Goal: Task Accomplishment & Management: Use online tool/utility

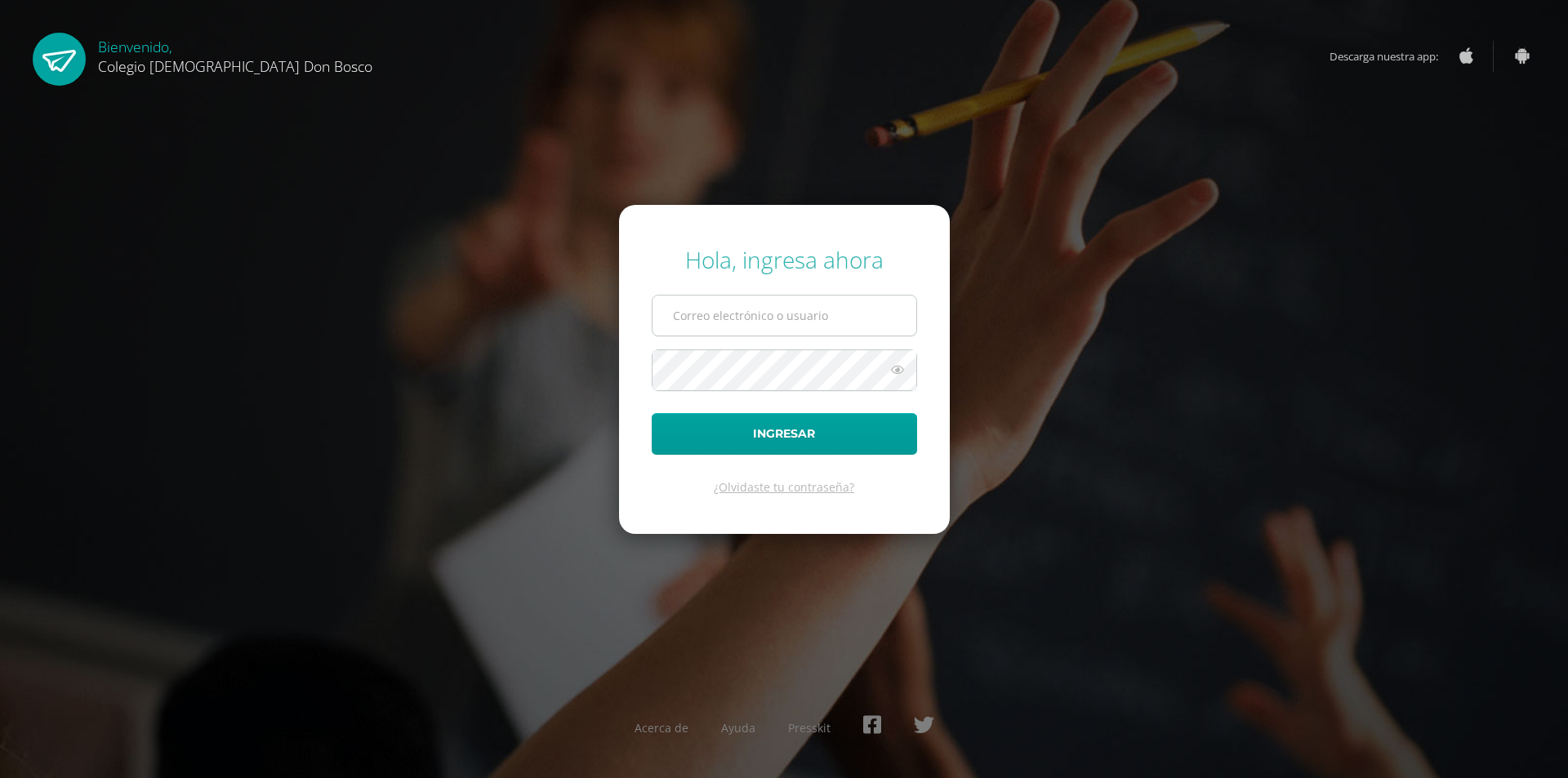
click at [853, 314] on input "text" at bounding box center [784, 315] width 264 height 40
type input "[EMAIL_ADDRESS][DOMAIN_NAME]"
click at [809, 420] on button "Ingresar" at bounding box center [784, 434] width 266 height 42
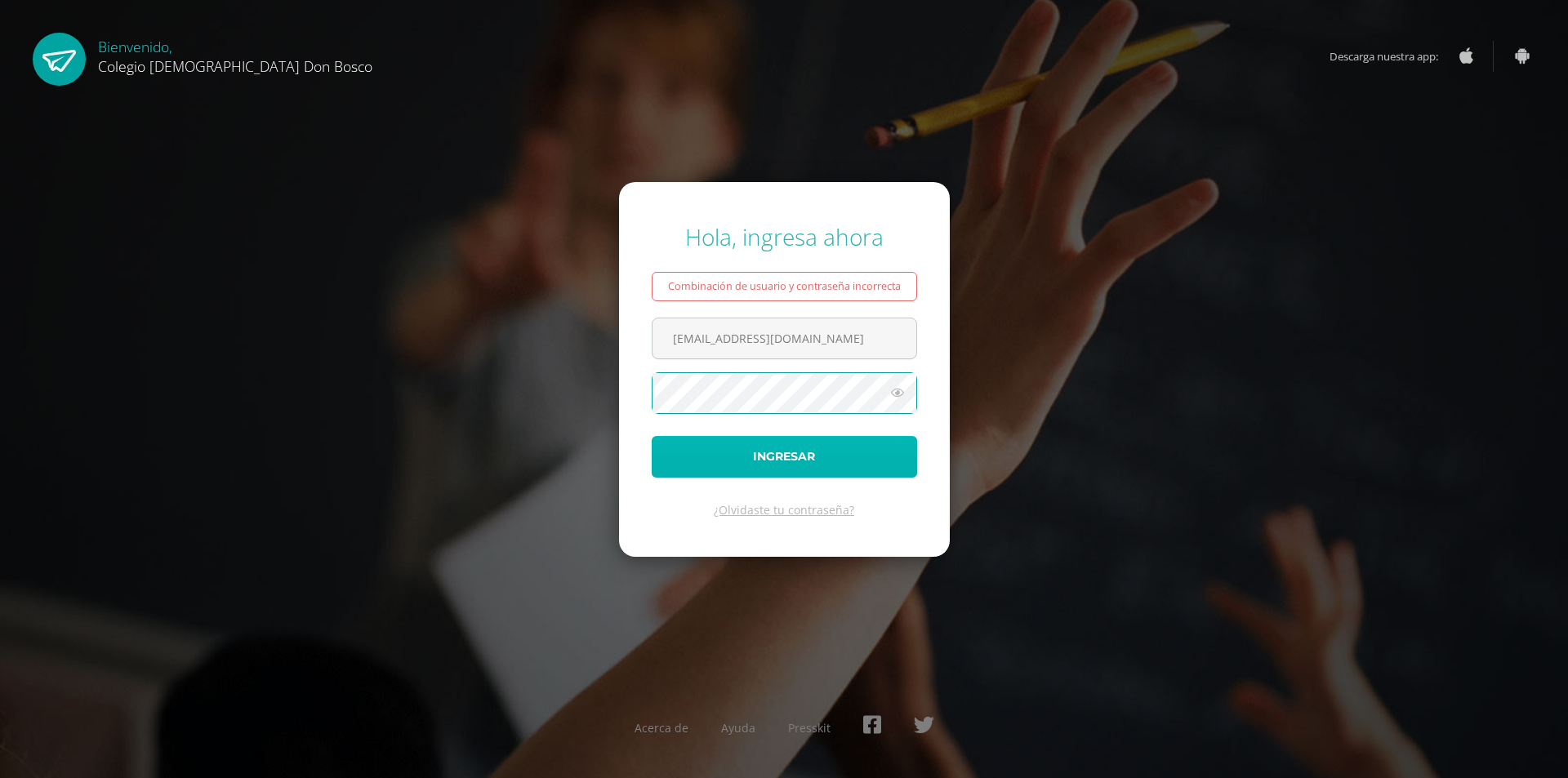
click at [779, 462] on button "Ingresar" at bounding box center [784, 457] width 266 height 42
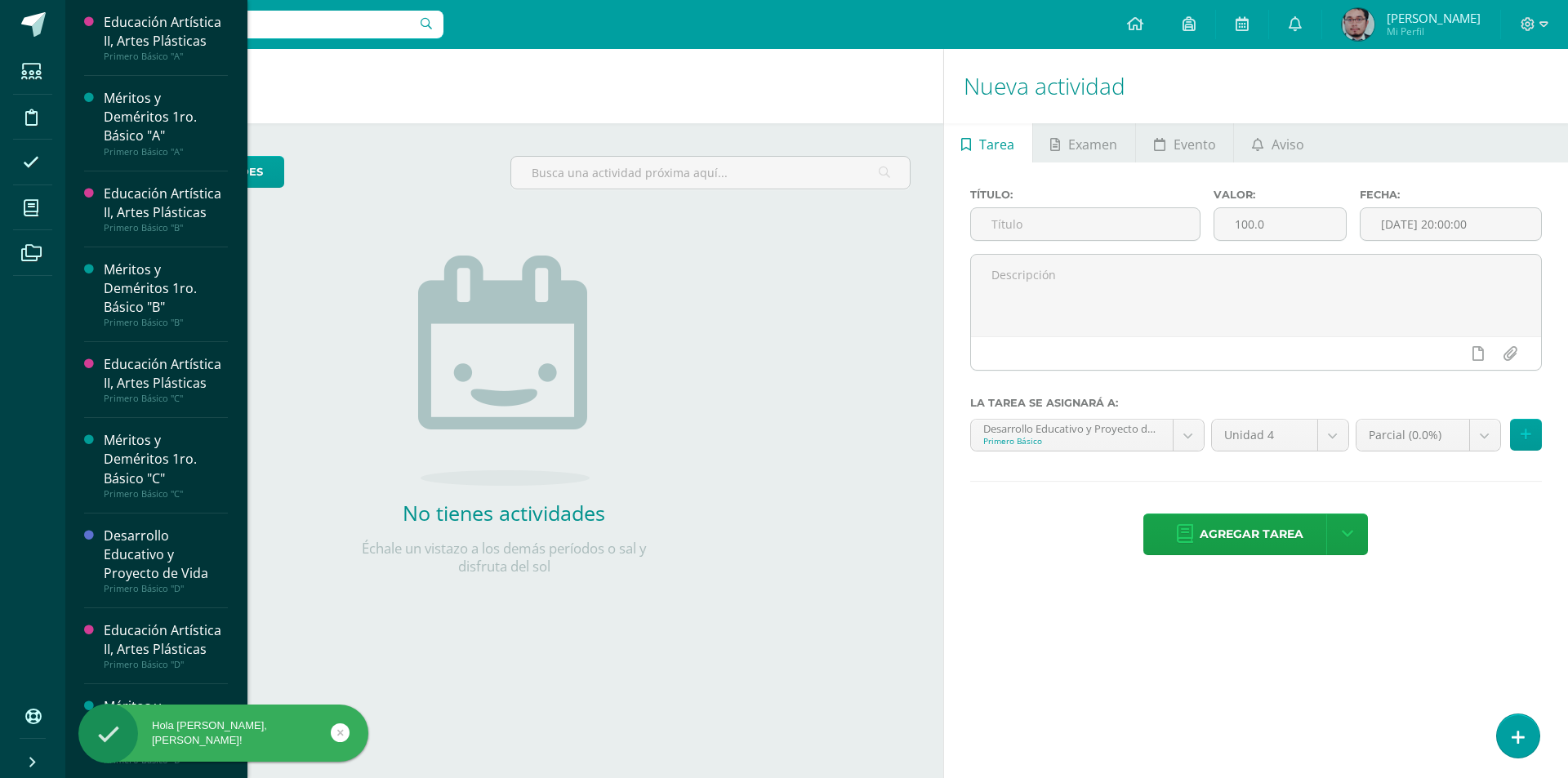
scroll to position [326, 0]
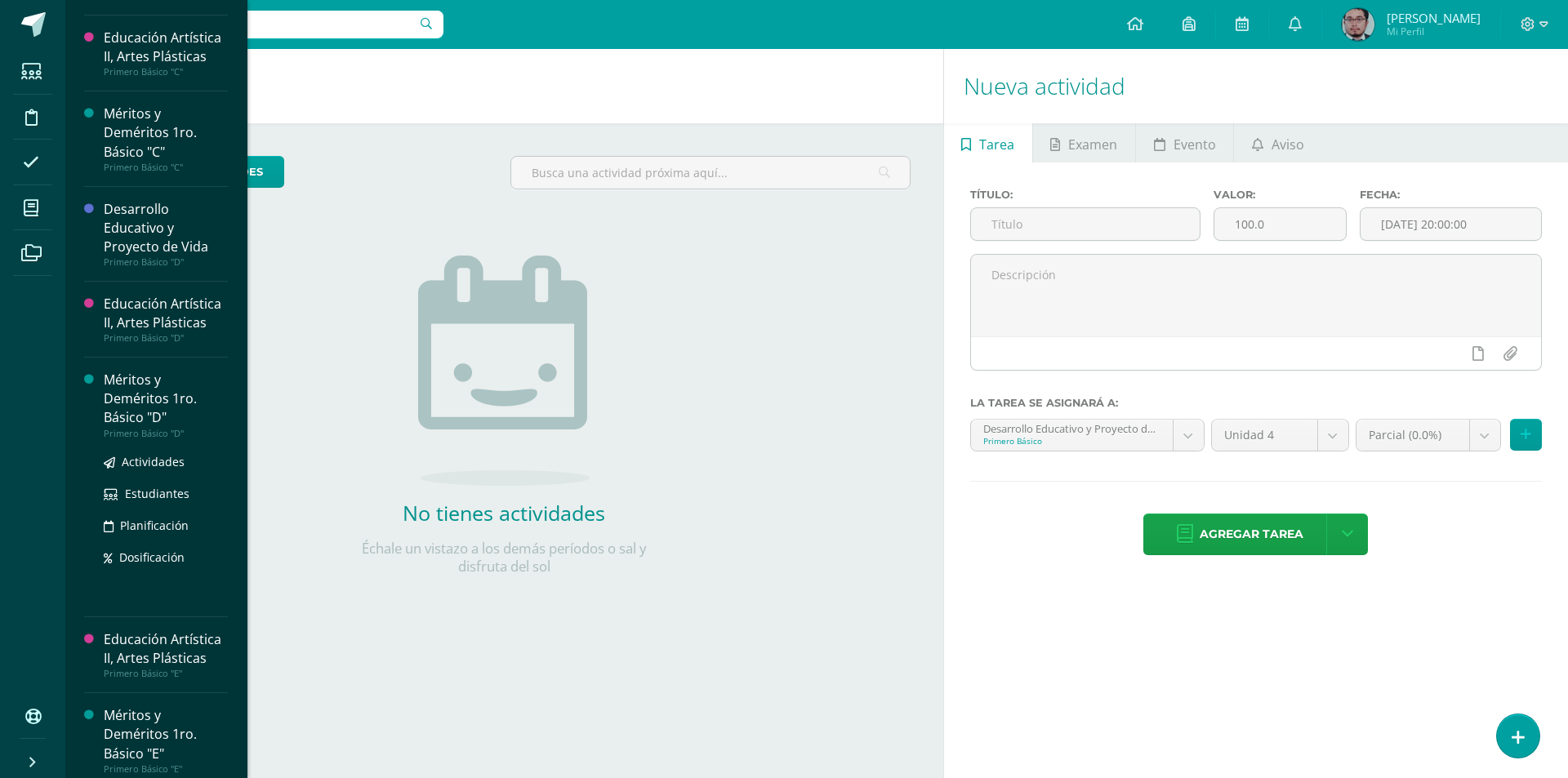
click at [145, 427] on div "Méritos y Deméritos 1ro. Básico "D"" at bounding box center [165, 399] width 124 height 56
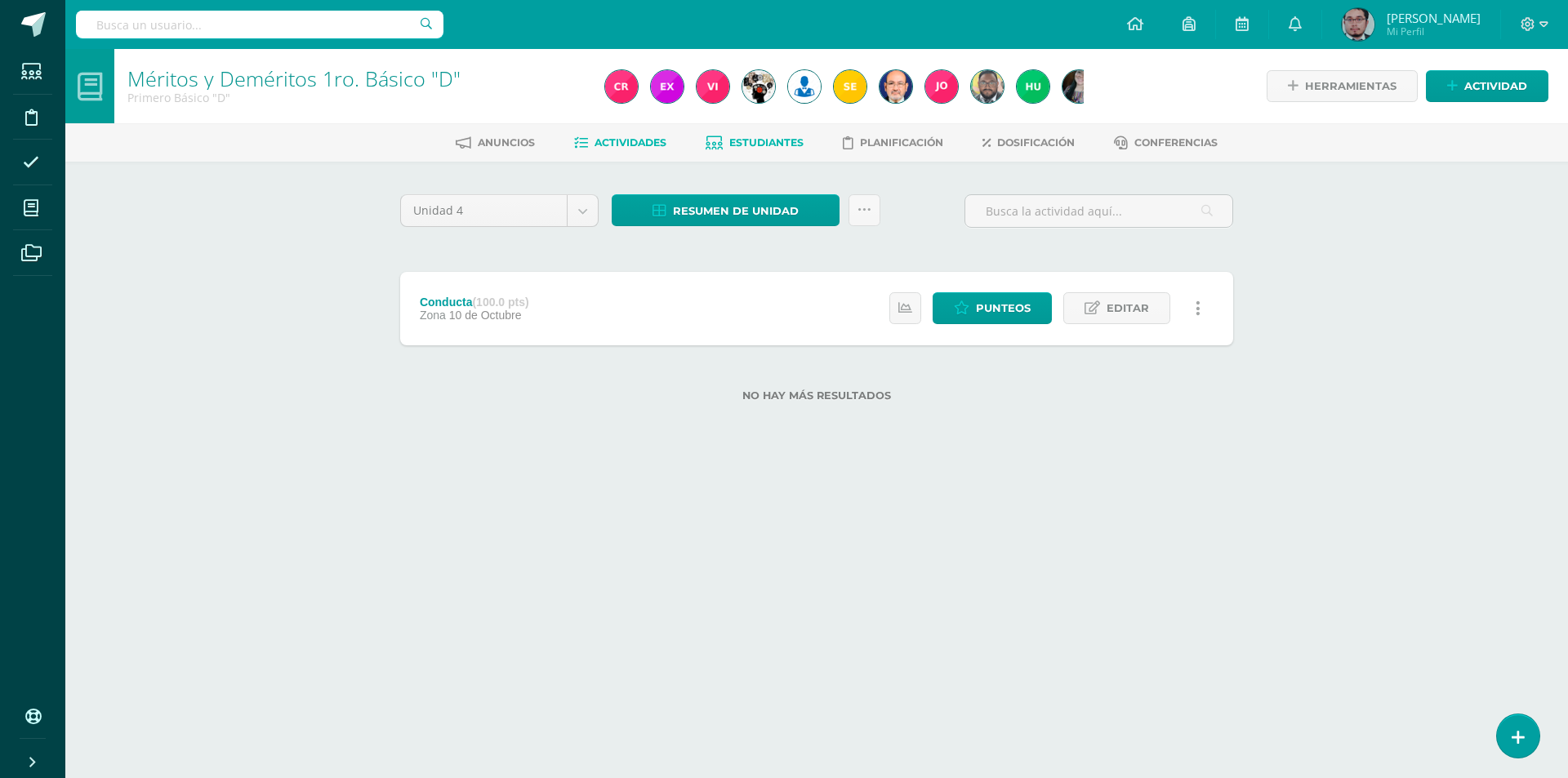
click at [754, 146] on span "Estudiantes" at bounding box center [766, 143] width 74 height 12
click at [734, 206] on span "Resumen de unidad" at bounding box center [735, 210] width 126 height 30
click at [748, 213] on span "Resumen de unidad" at bounding box center [735, 210] width 126 height 30
click at [752, 214] on span "Resumen de unidad" at bounding box center [735, 210] width 126 height 30
click at [748, 104] on link "Descargar como HTML" at bounding box center [726, 105] width 174 height 26
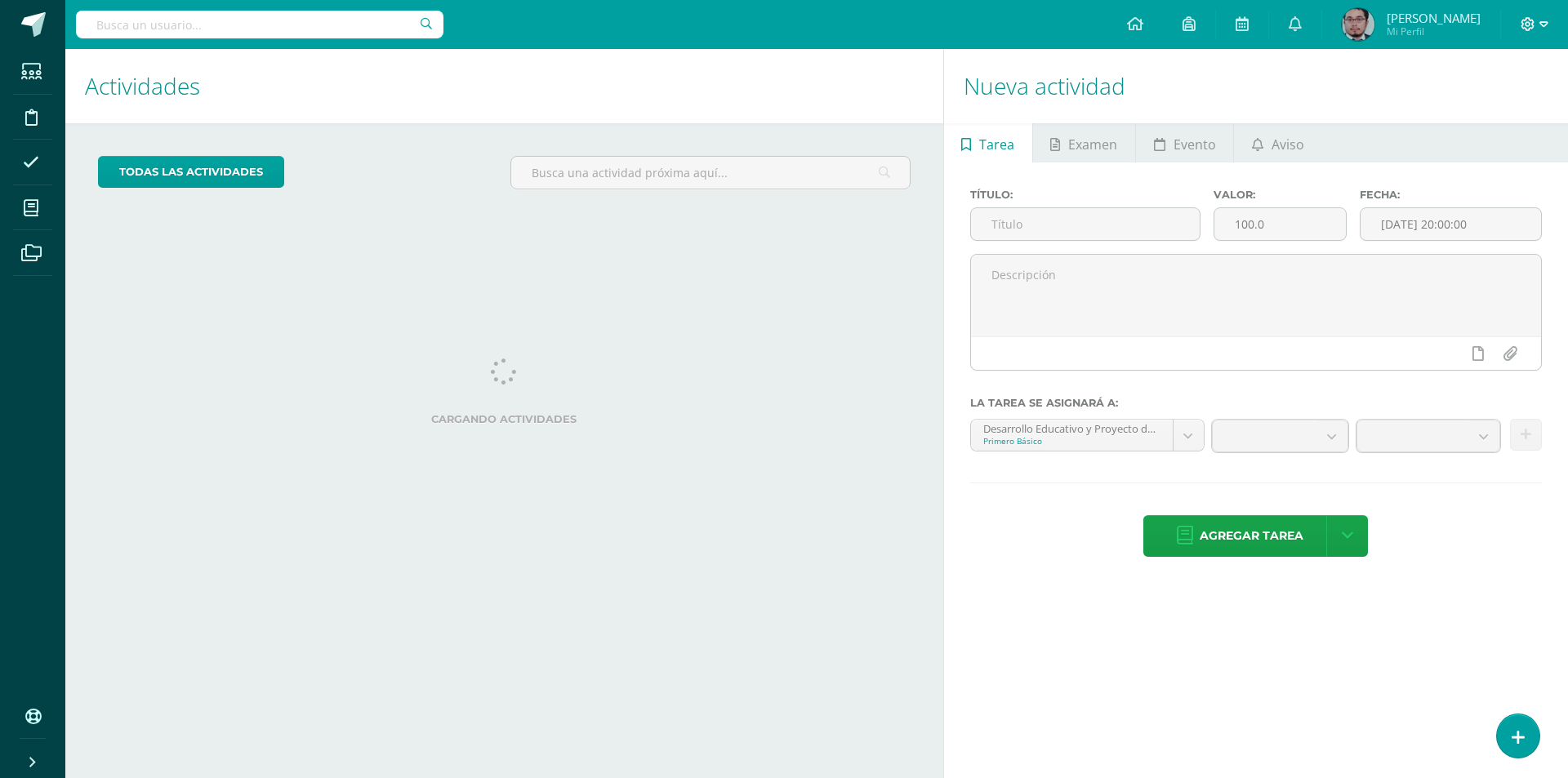
click at [1545, 28] on icon at bounding box center [1543, 24] width 9 height 15
